Goal: Task Accomplishment & Management: Use online tool/utility

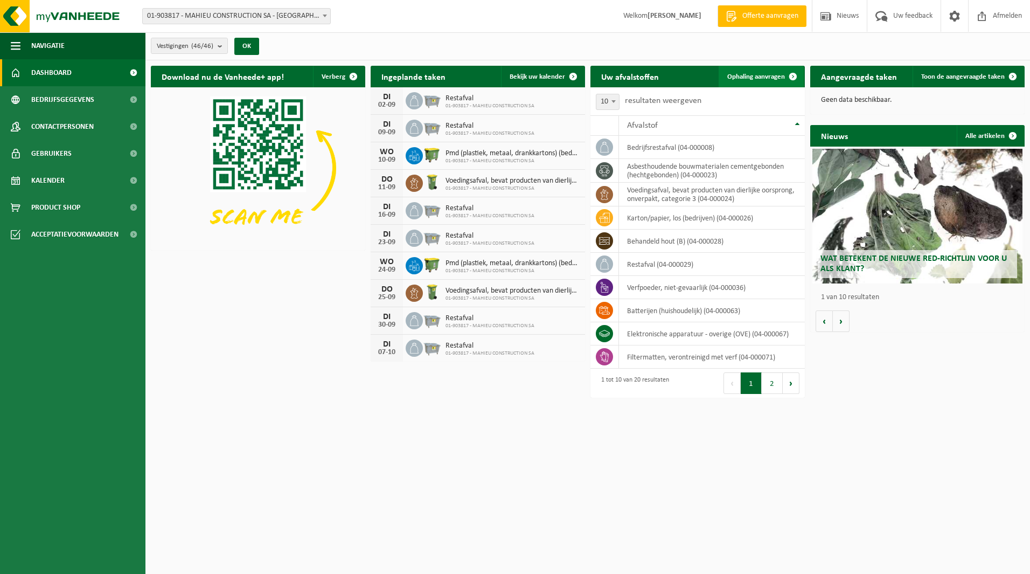
click at [757, 67] on link "Ophaling aanvragen" at bounding box center [760, 77] width 85 height 22
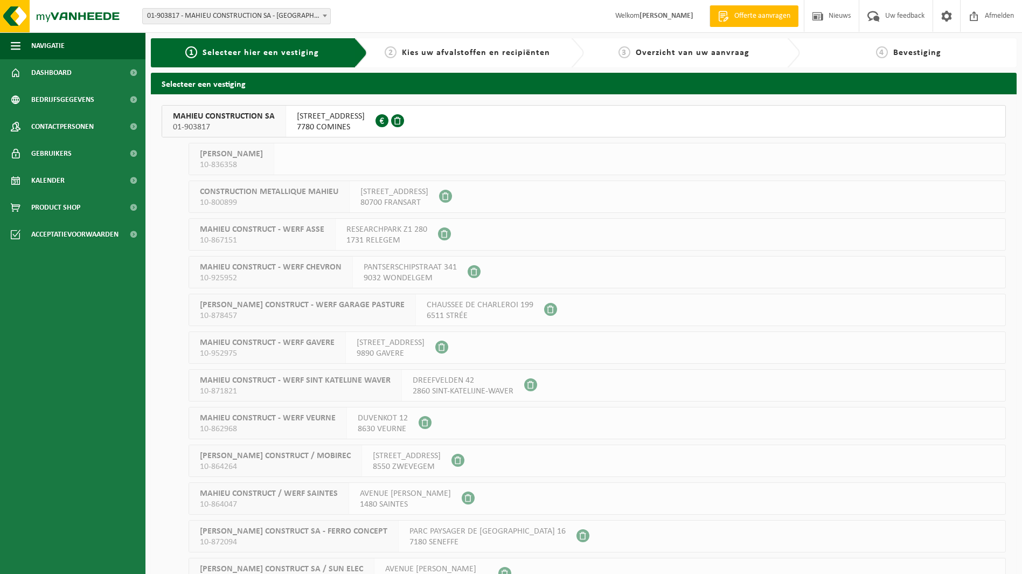
click at [334, 120] on span "RUE DES RUBANIERS 20" at bounding box center [331, 116] width 68 height 11
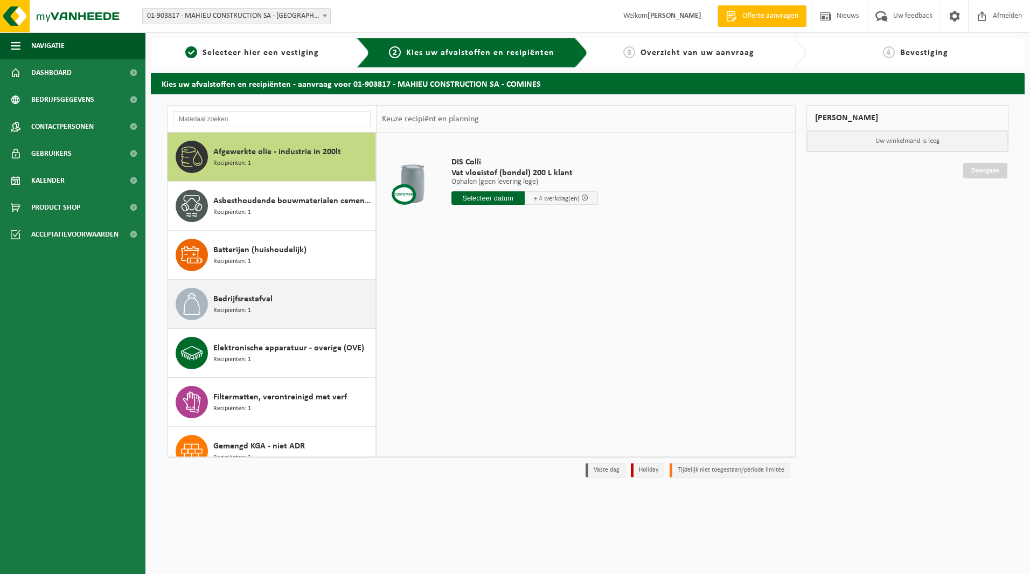
click at [268, 299] on span "Bedrijfsrestafval" at bounding box center [242, 298] width 59 height 13
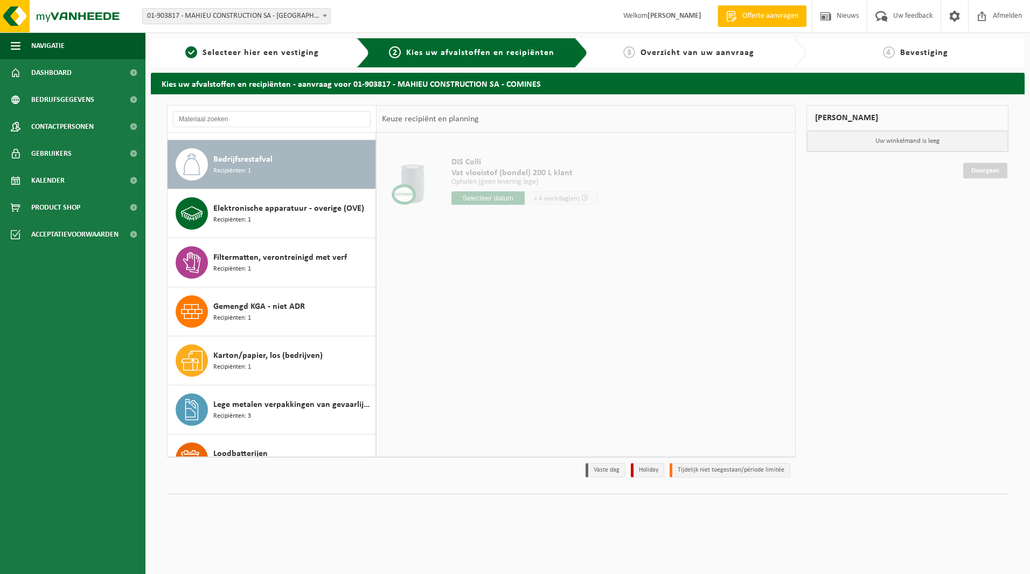
scroll to position [147, 0]
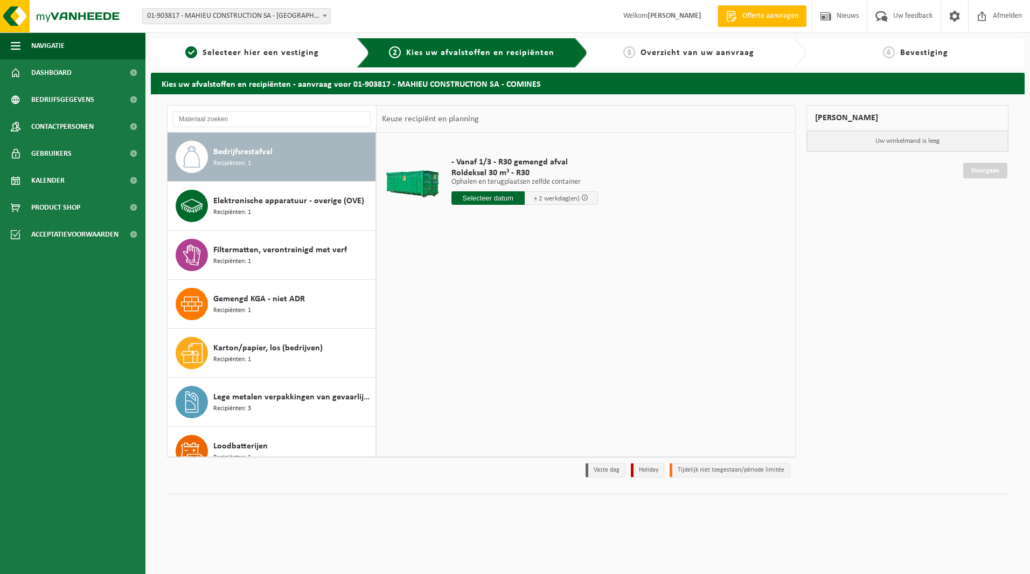
click at [584, 347] on div "- Vanaf 1/3 - R30 gemengd afval Roldeksel 30 m³ - R30 Ophalen en terugplaatsen …" at bounding box center [585, 293] width 418 height 323
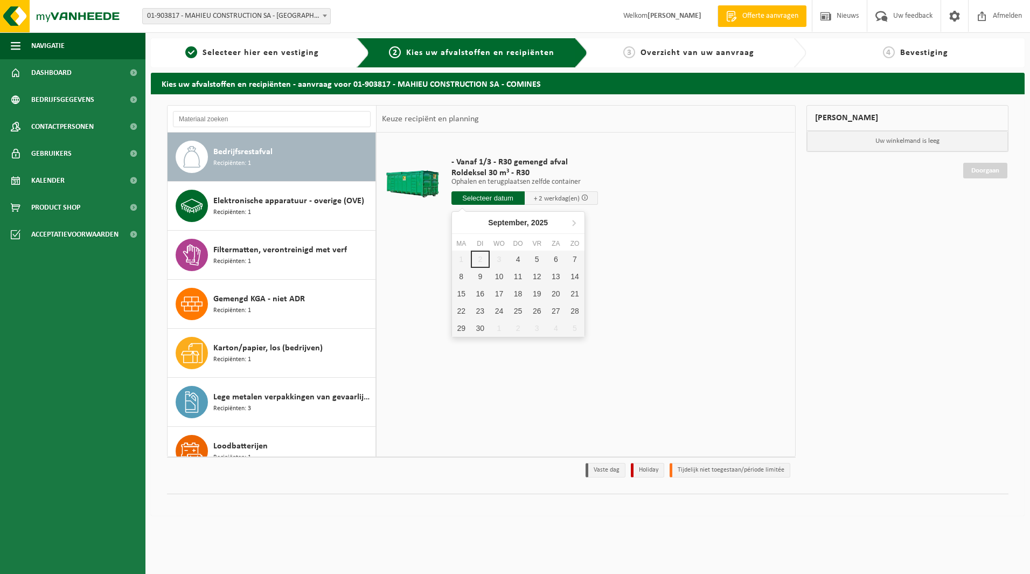
click at [496, 198] on input "text" at bounding box center [487, 197] width 73 height 13
click at [521, 259] on div "4" at bounding box center [517, 258] width 19 height 17
type input "Van 2025-09-04"
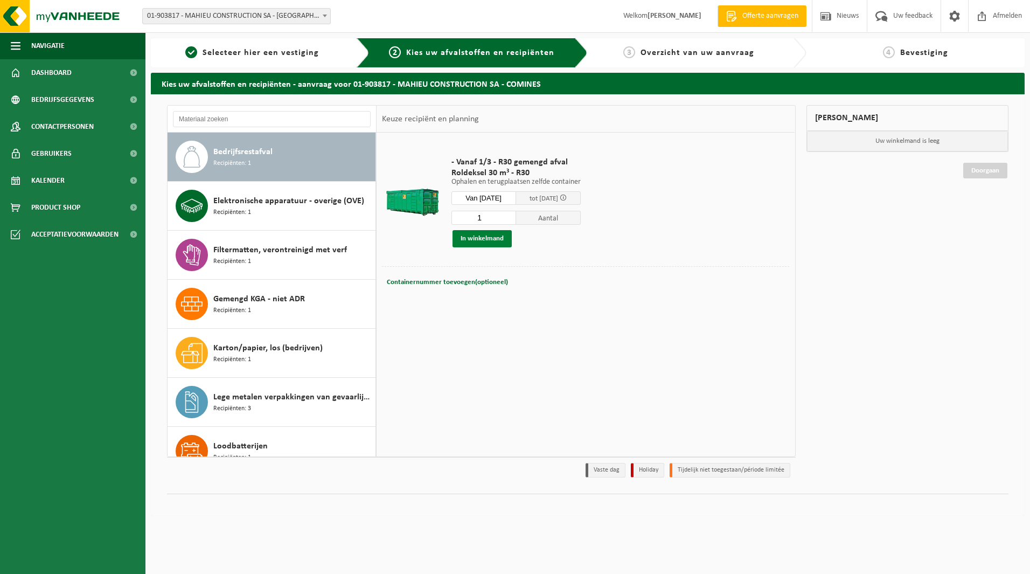
click at [485, 240] on button "In winkelmand" at bounding box center [481, 238] width 59 height 17
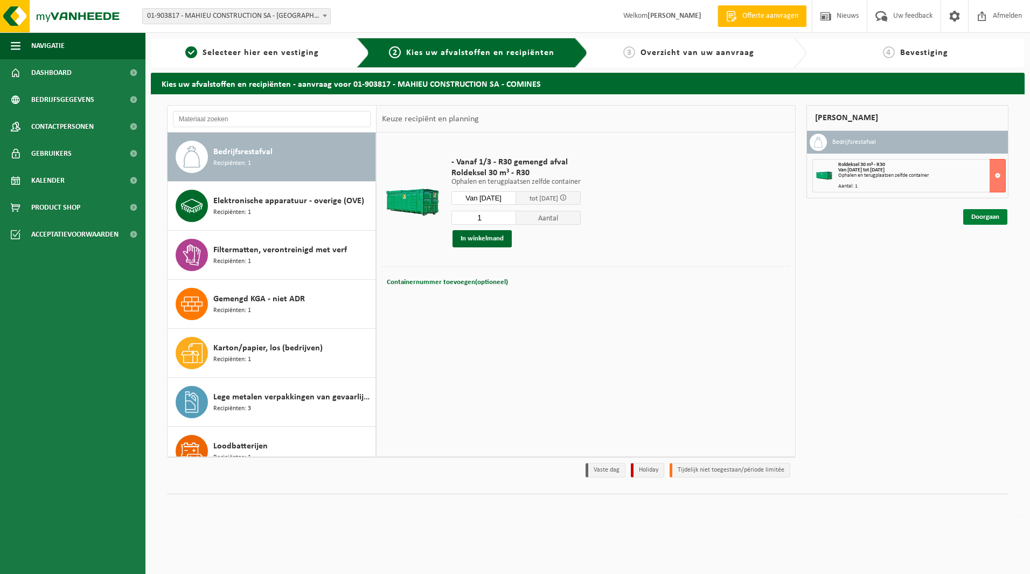
click at [985, 221] on link "Doorgaan" at bounding box center [985, 217] width 44 height 16
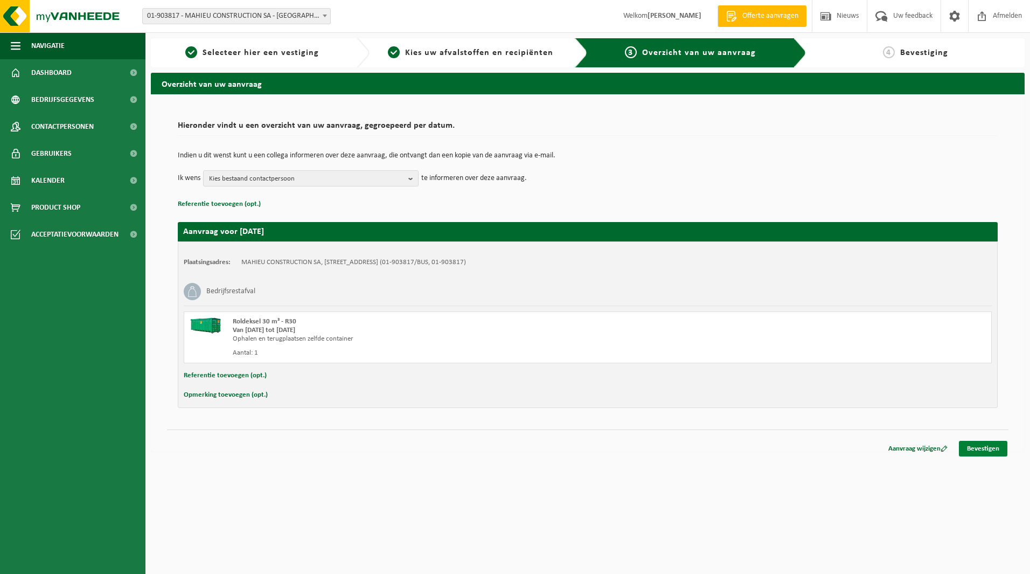
click at [987, 445] on link "Bevestigen" at bounding box center [983, 449] width 48 height 16
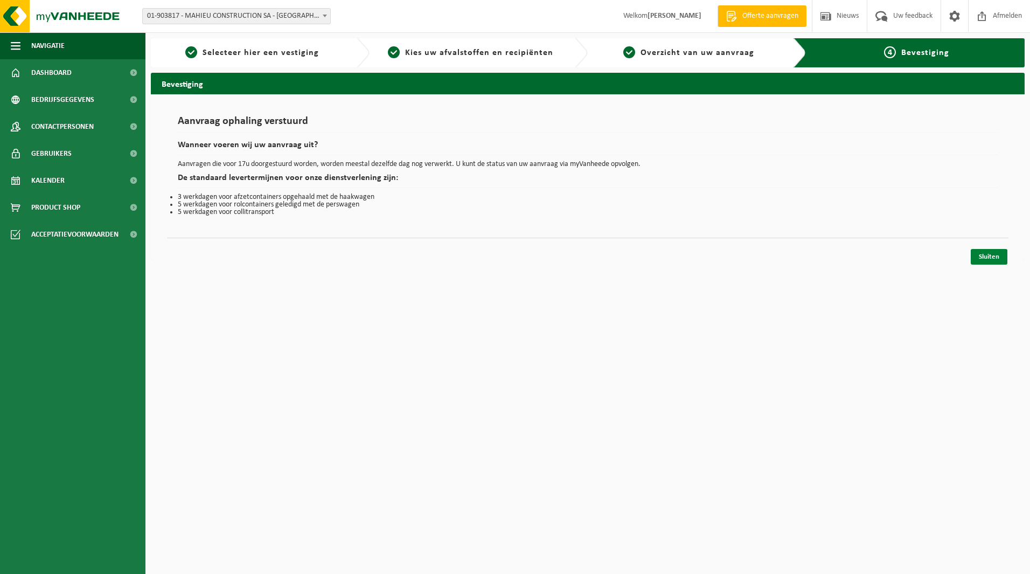
click at [990, 258] on link "Sluiten" at bounding box center [989, 257] width 37 height 16
